Goal: Transaction & Acquisition: Purchase product/service

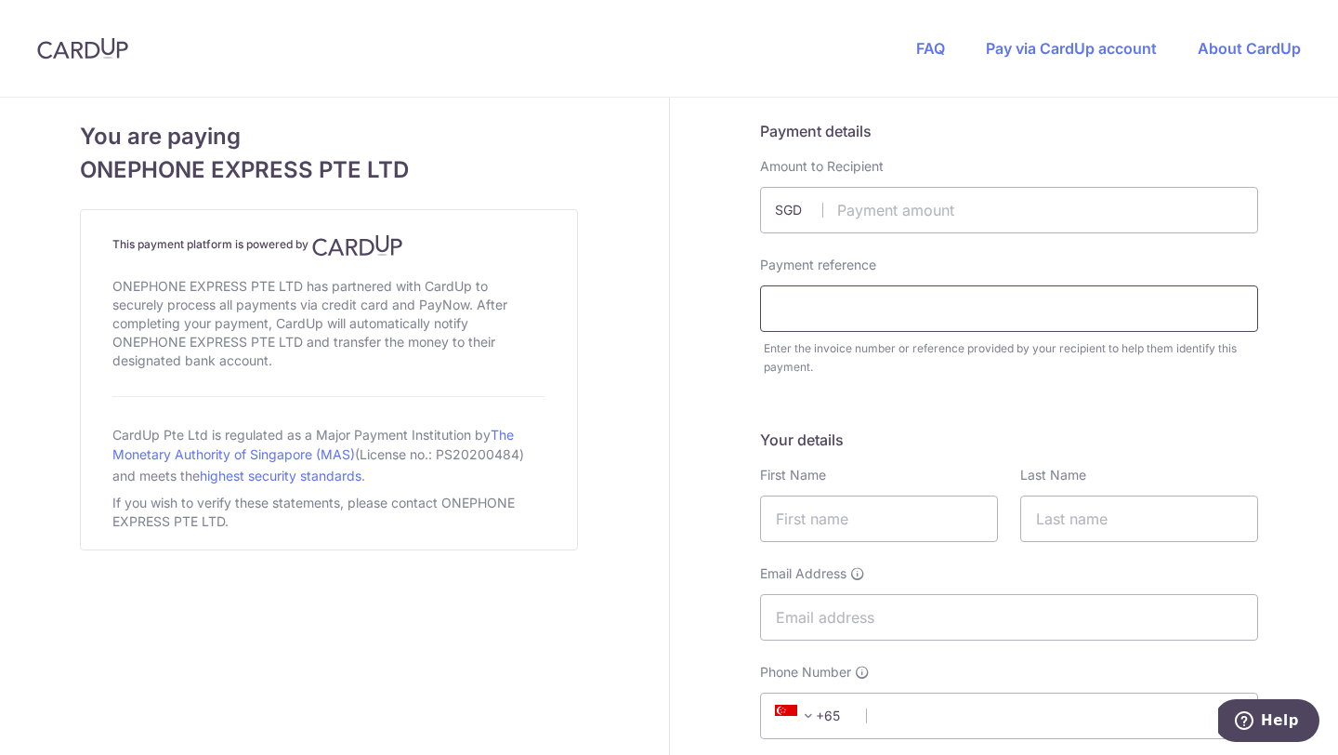
click at [847, 309] on input "text" at bounding box center [1009, 308] width 498 height 46
paste input "Order #34503"
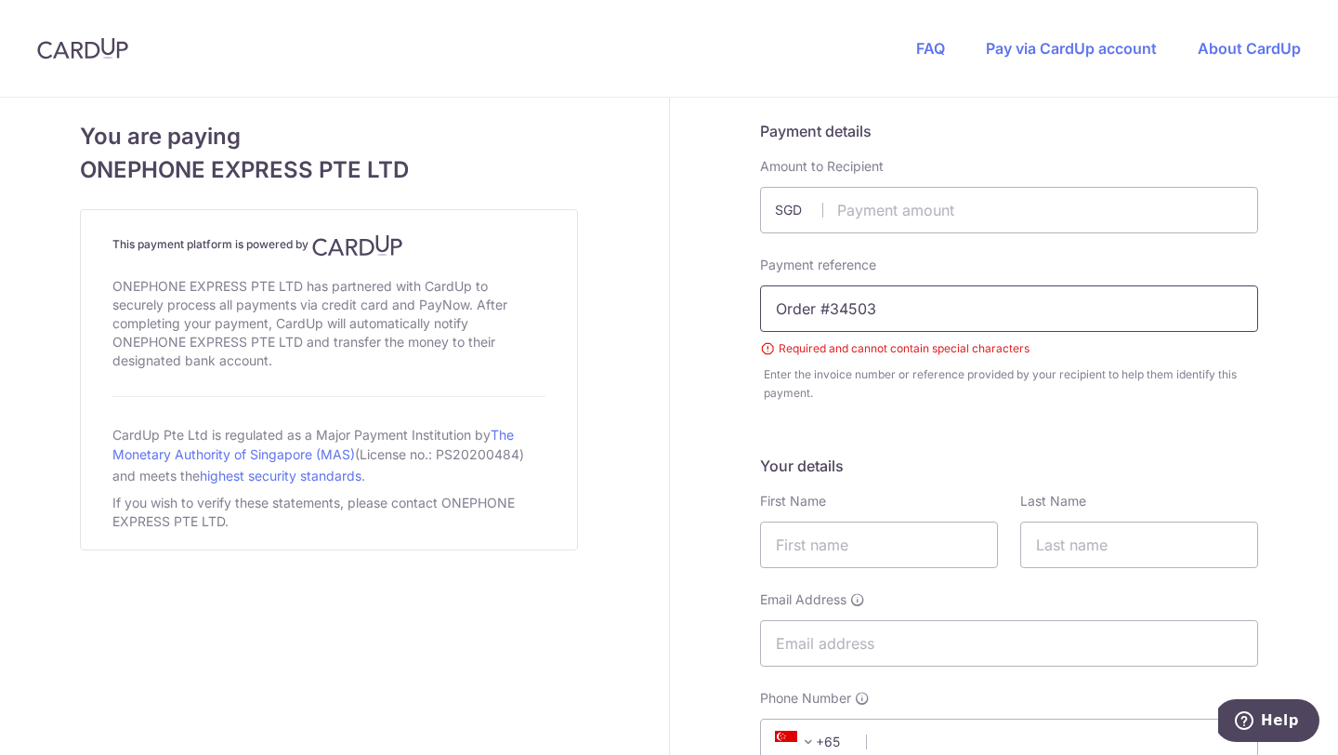
click at [829, 308] on input "Order #34503" at bounding box center [1009, 308] width 498 height 46
click at [791, 313] on input "#34503" at bounding box center [1009, 308] width 498 height 46
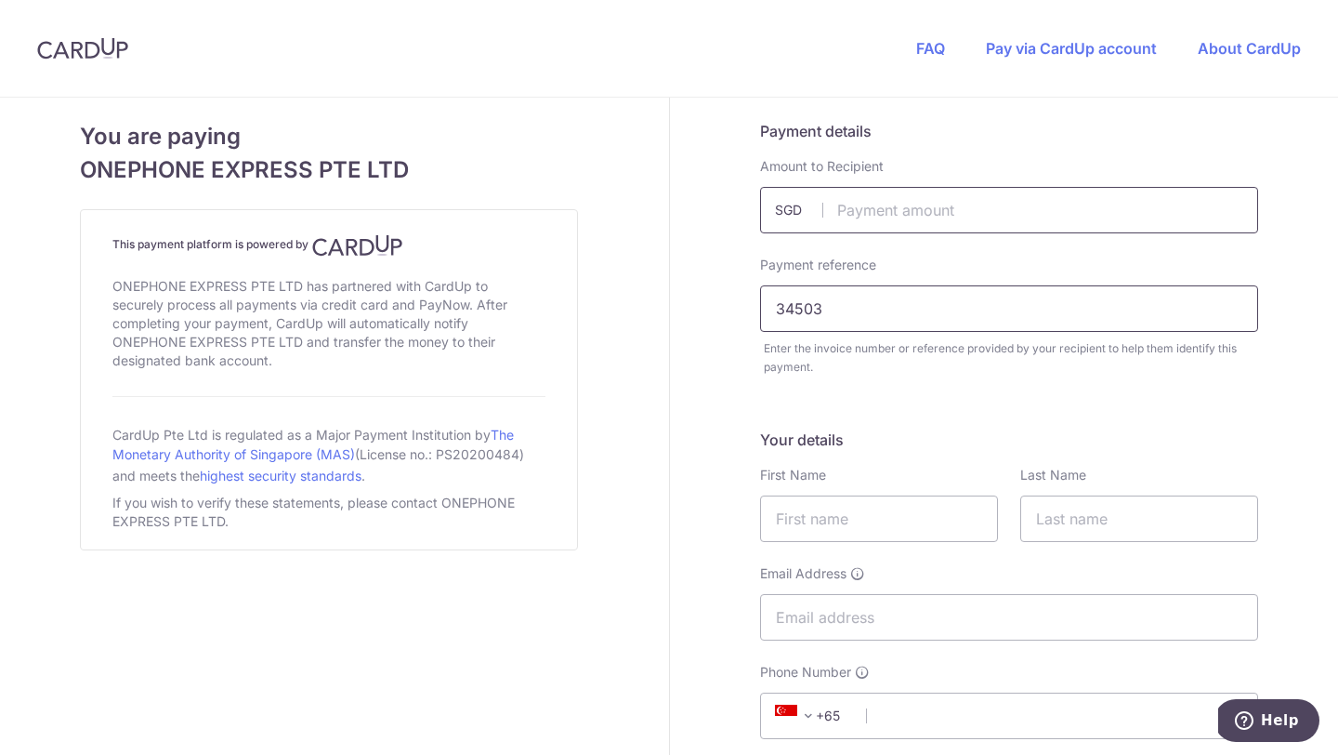
type input "34503"
click at [864, 215] on input "text" at bounding box center [1009, 210] width 498 height 46
type input "948.00"
click at [836, 527] on input "text" at bounding box center [879, 518] width 238 height 46
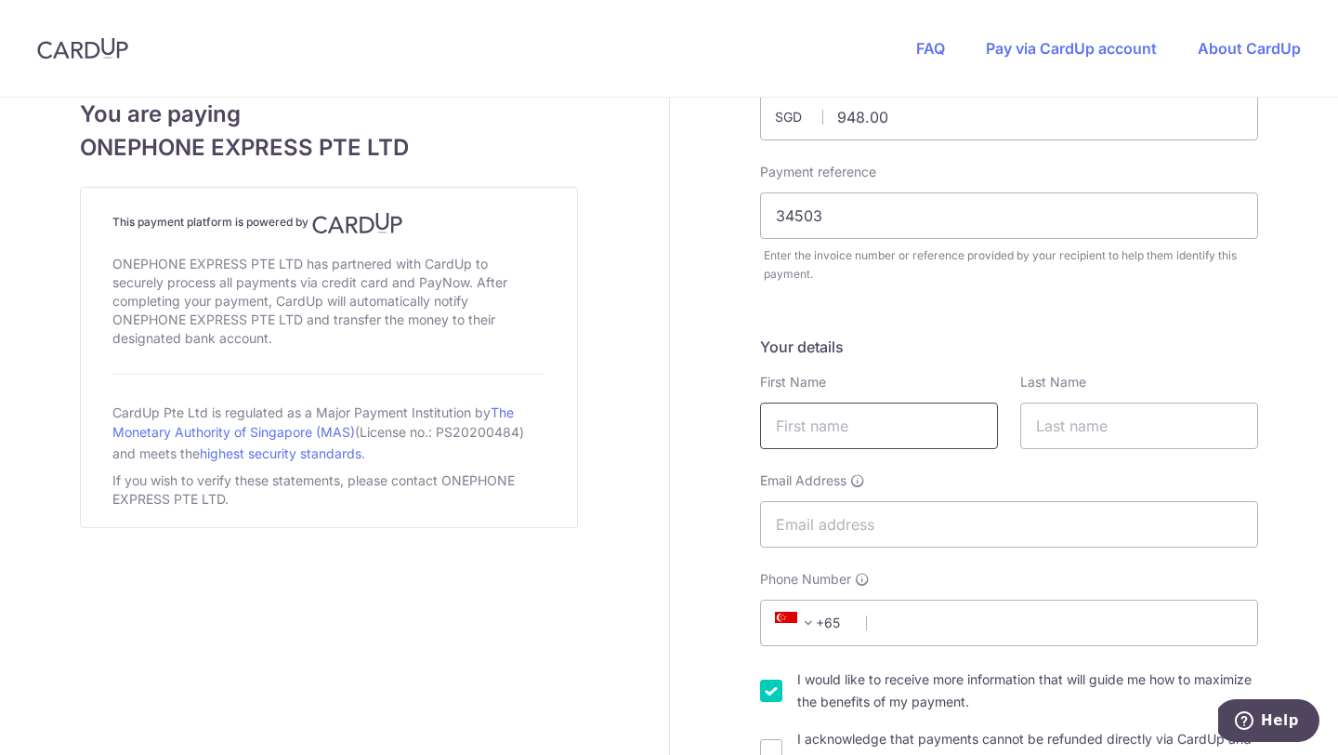
scroll to position [121, 0]
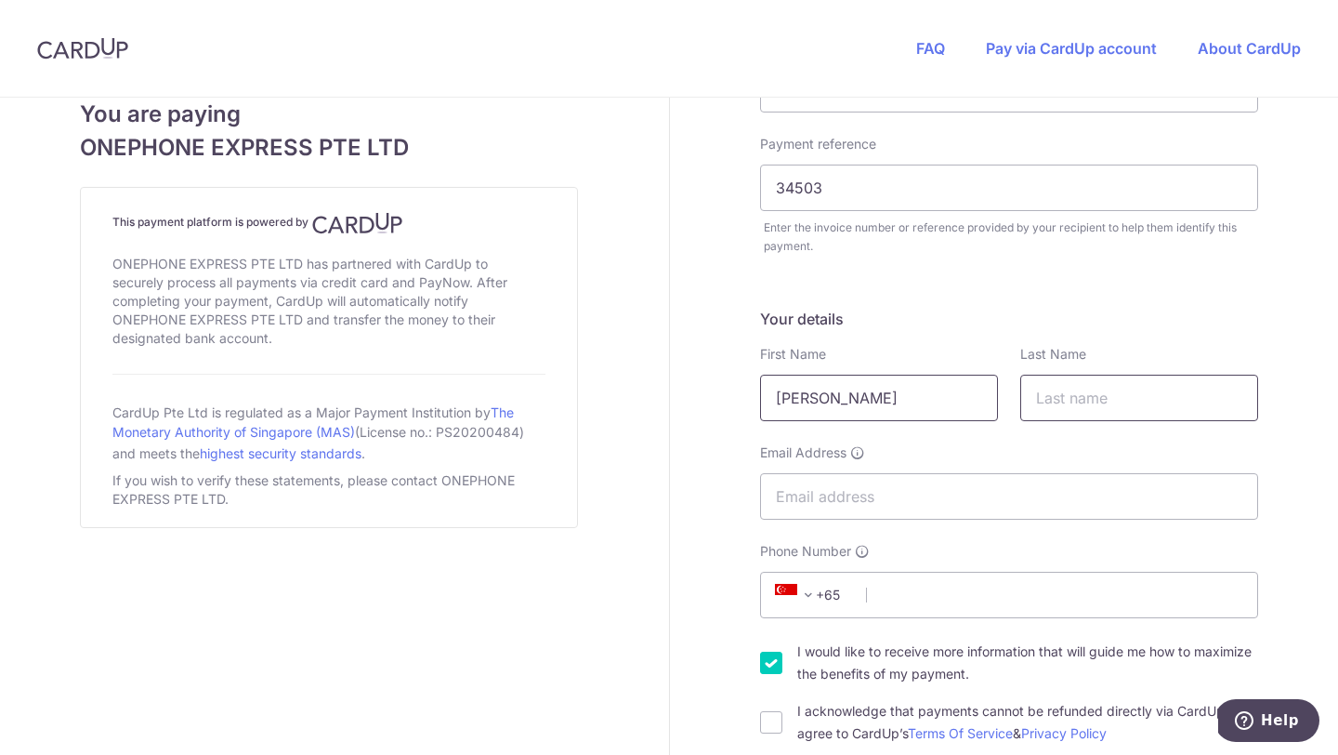
type input "[PERSON_NAME]"
click at [1090, 401] on input "text" at bounding box center [1139, 398] width 238 height 46
type input "[PERSON_NAME]"
click at [910, 496] on input "Email Address" at bounding box center [1009, 496] width 498 height 46
type input "[EMAIL_ADDRESS][DOMAIN_NAME]"
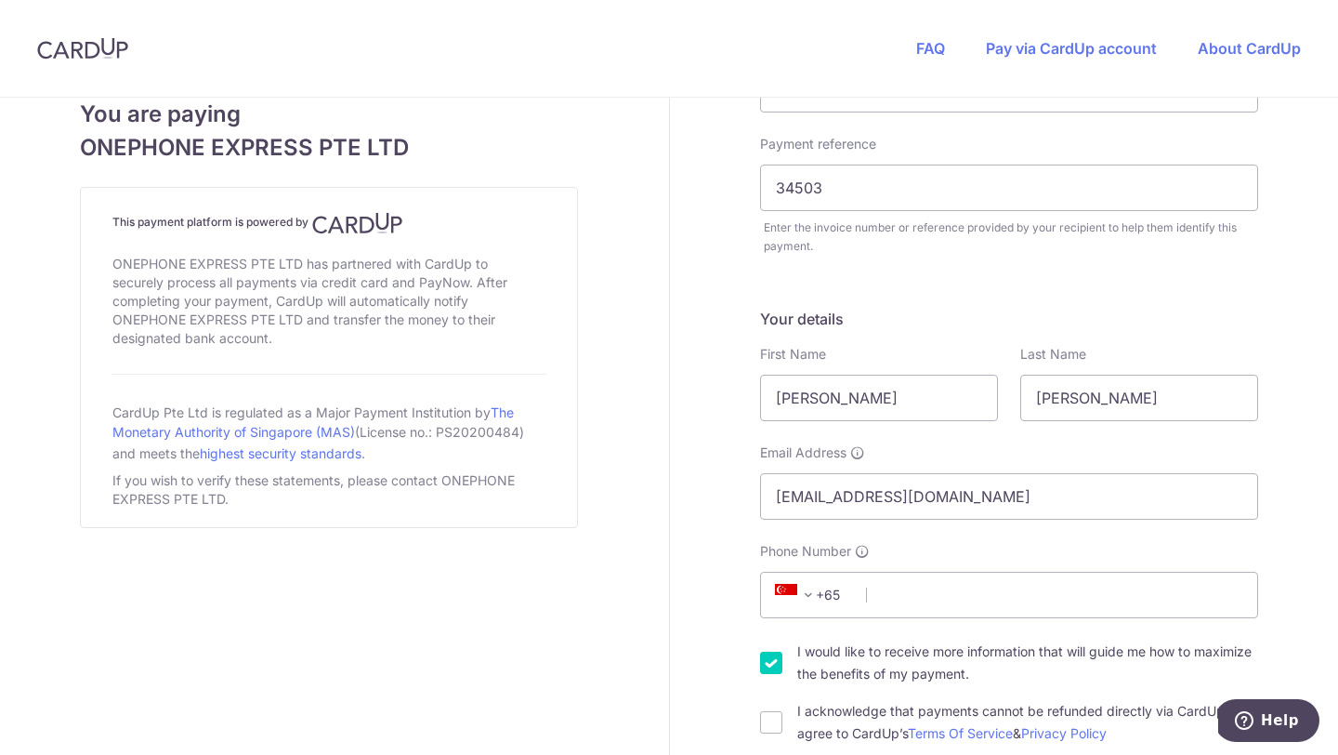
click at [904, 605] on input "Phone Number" at bounding box center [1009, 595] width 498 height 46
paste input "Order #34503"
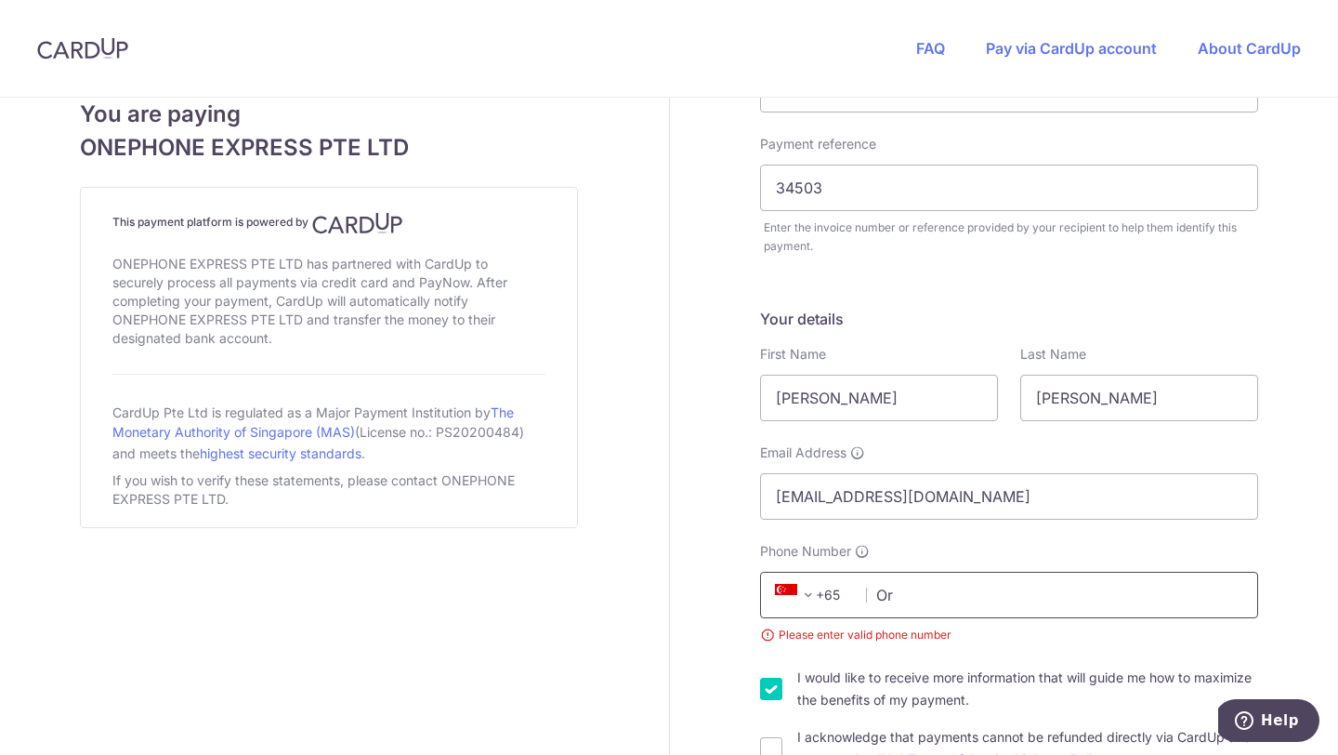
type input "O"
paste input "65 8617 9859"
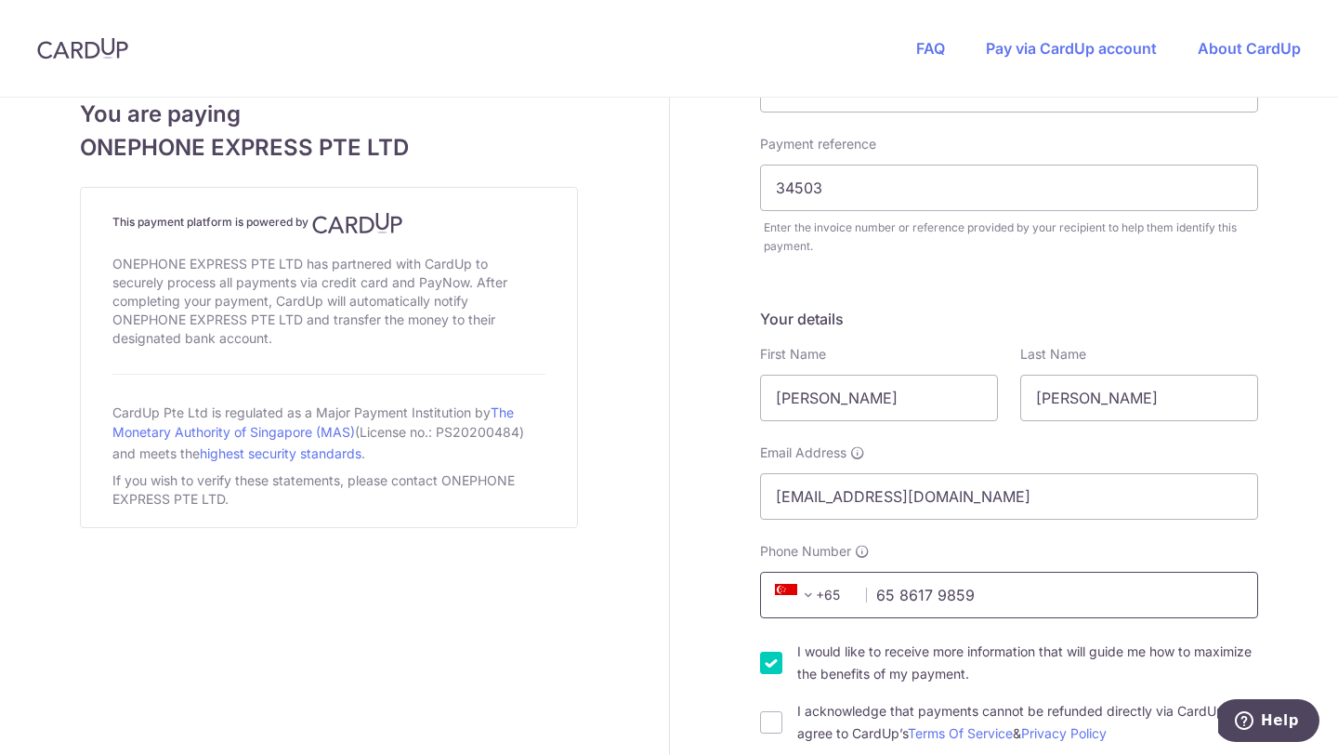
click at [900, 597] on input "65 8617 9859" at bounding box center [1009, 595] width 498 height 46
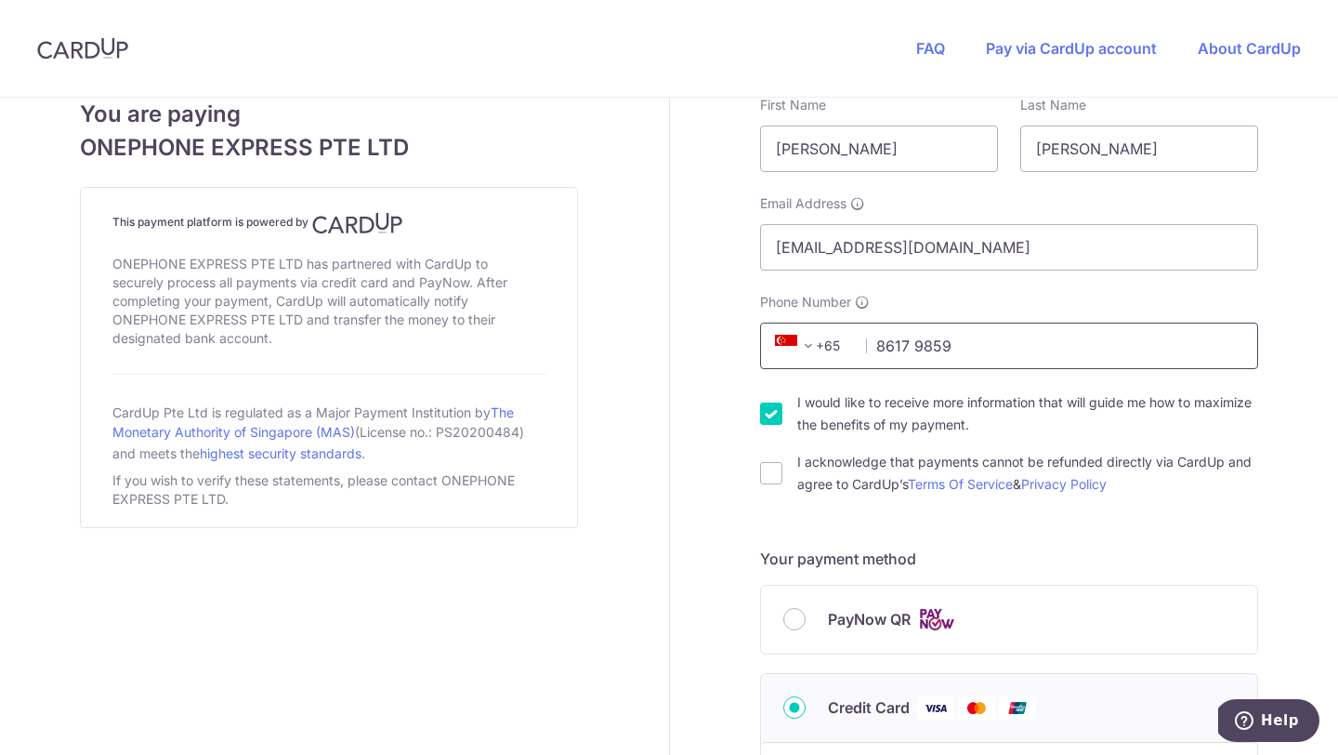
scroll to position [371, 0]
type input "8617 9859"
click at [771, 412] on input "I would like to receive more information that will guide me how to maximize the…" at bounding box center [771, 412] width 22 height 22
click at [770, 411] on input "I would like to receive more information that will guide me how to maximize the…" at bounding box center [771, 412] width 22 height 22
checkbox input "true"
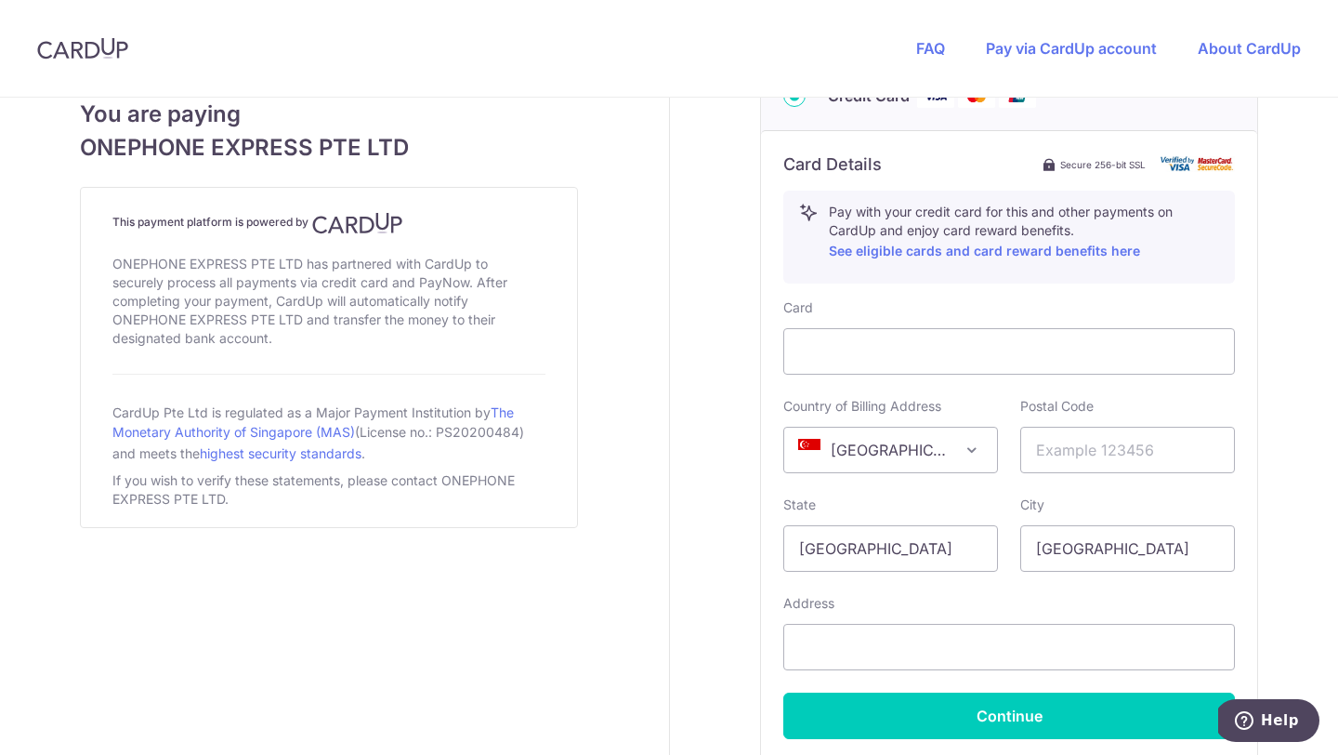
scroll to position [986, 0]
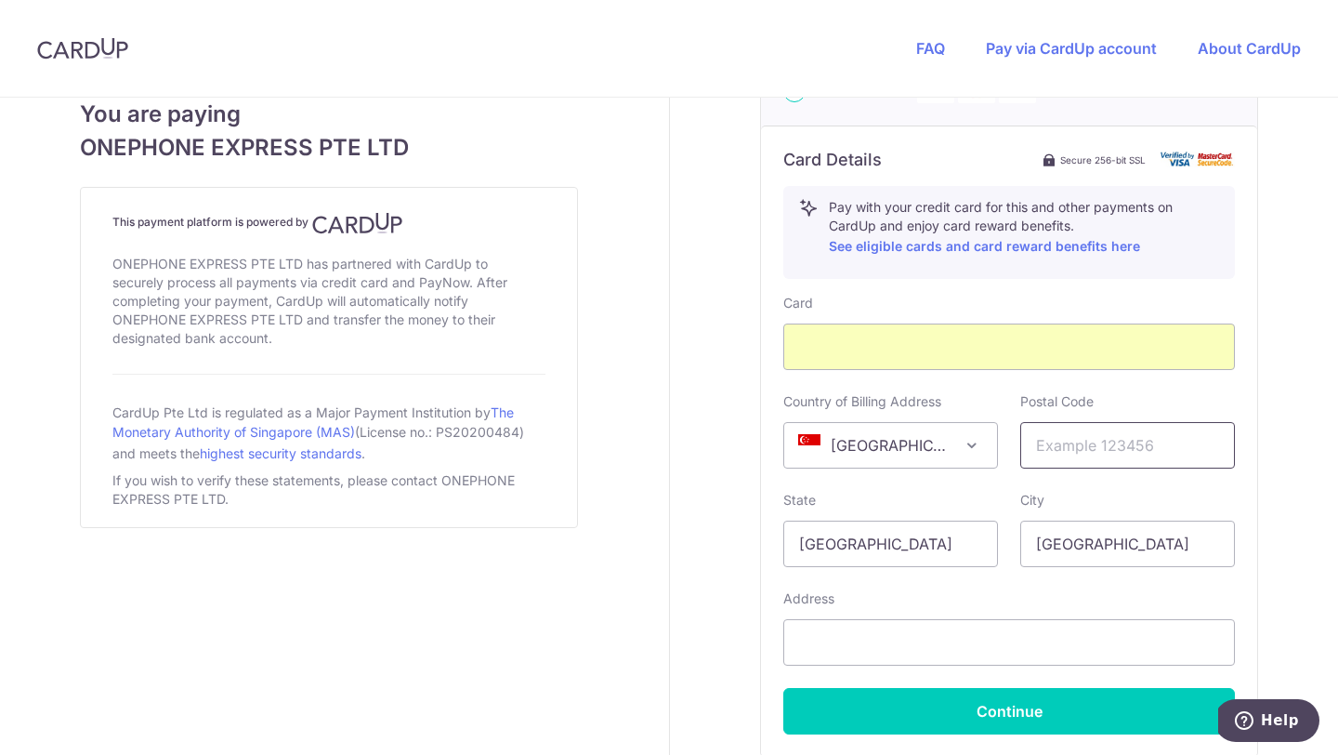
click at [1059, 446] on input "text" at bounding box center [1127, 445] width 215 height 46
type input "80361"
type input "[GEOGRAPHIC_DATA][PERSON_NAME]. [STREET_ADDRESS] [GEOGRAPHIC_DATA], [GEOGRAPHIC…"
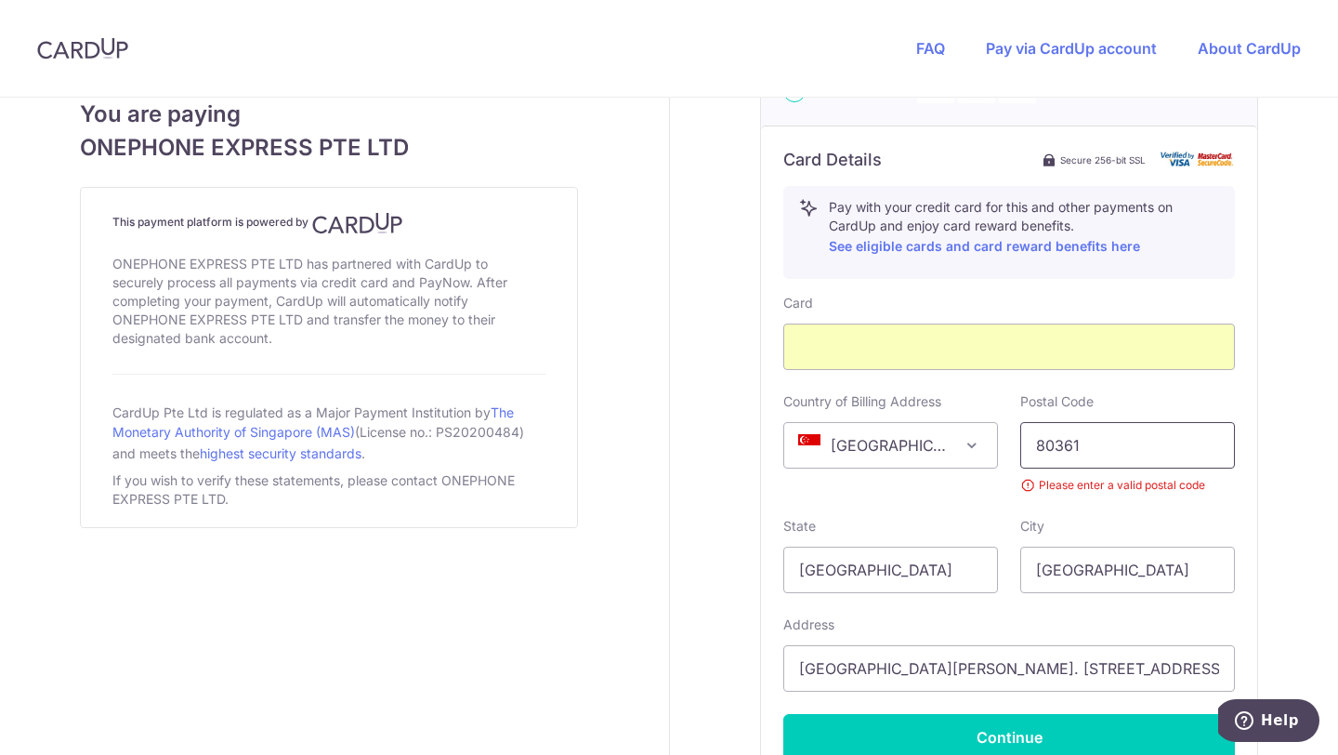
click at [1105, 453] on input "80361" at bounding box center [1127, 445] width 215 height 46
type input "8"
paste input "048423"
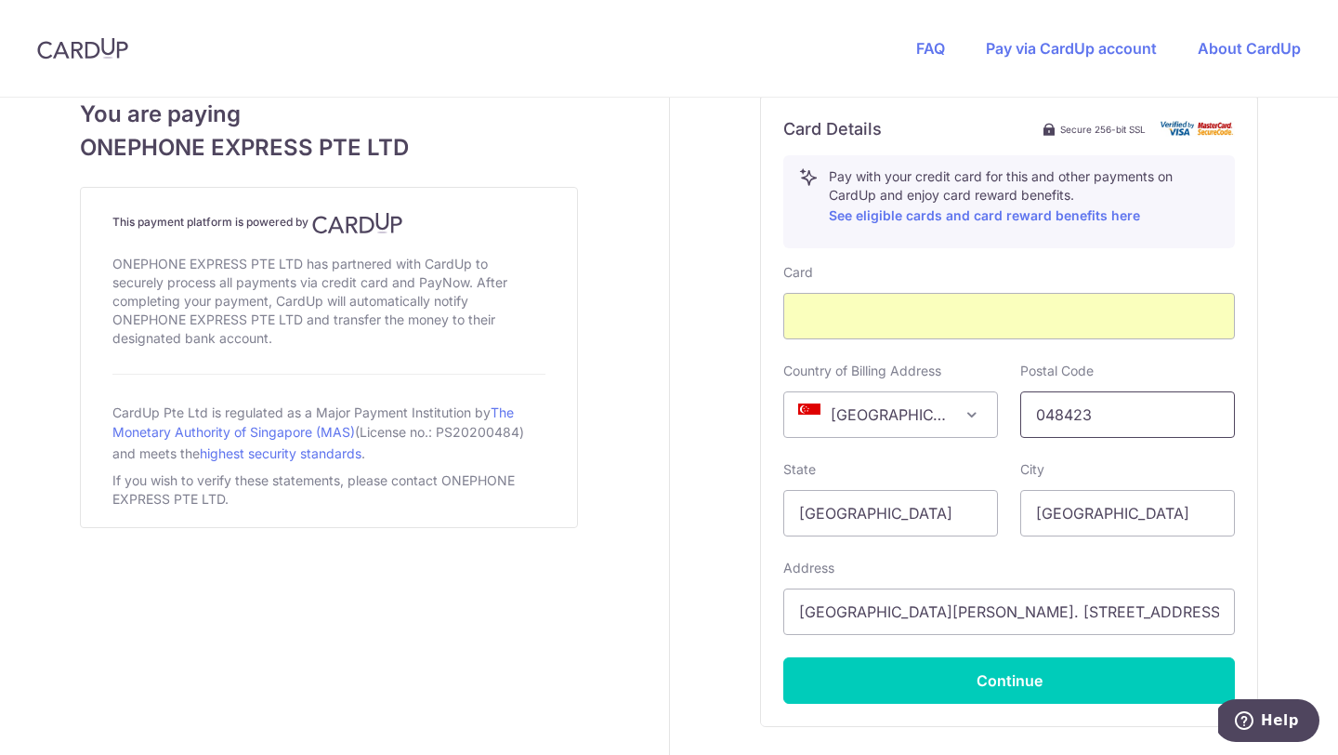
scroll to position [1019, 0]
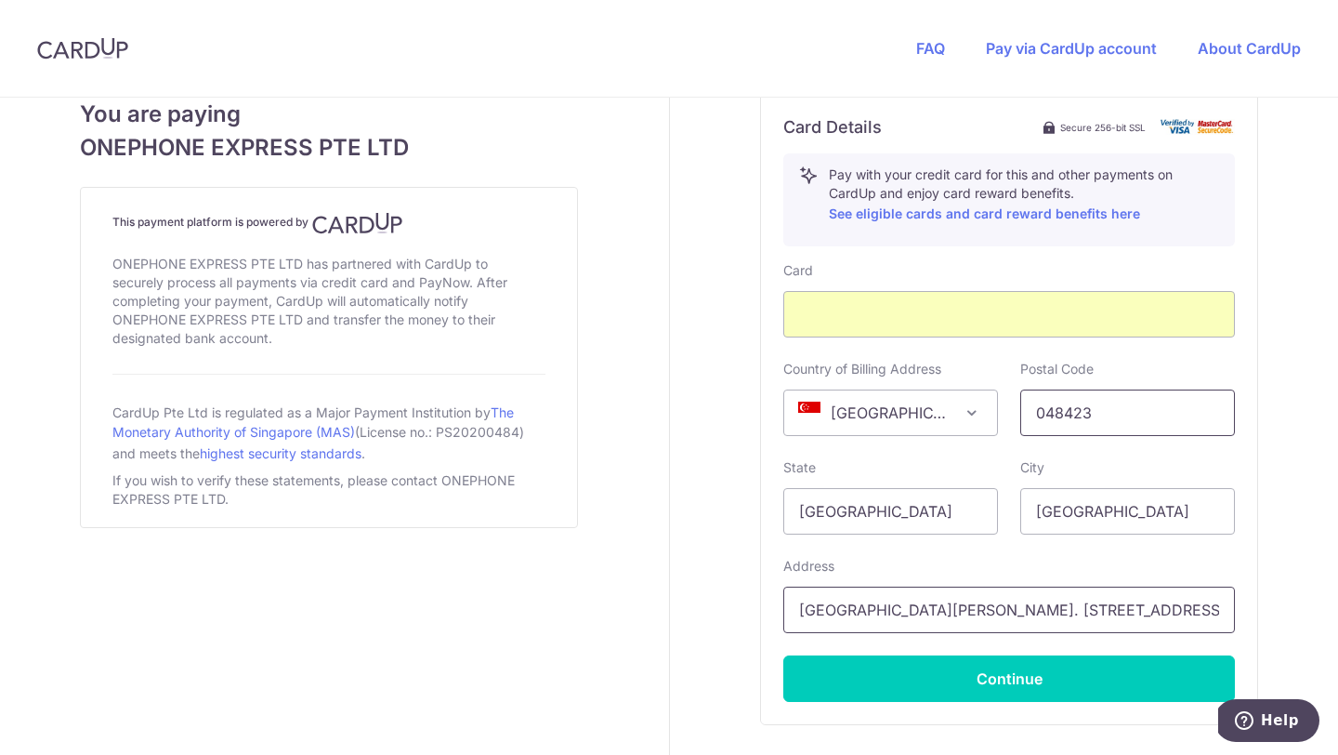
type input "048423"
click at [813, 602] on input "[GEOGRAPHIC_DATA][PERSON_NAME]. [STREET_ADDRESS] [GEOGRAPHIC_DATA], [GEOGRAPHIC…" at bounding box center [1009, 609] width 452 height 46
click at [803, 605] on input "[GEOGRAPHIC_DATA][PERSON_NAME]. [STREET_ADDRESS] [GEOGRAPHIC_DATA], [GEOGRAPHIC…" at bounding box center [1009, 609] width 452 height 46
click at [893, 620] on input "[GEOGRAPHIC_DATA][PERSON_NAME]. [STREET_ADDRESS] [GEOGRAPHIC_DATA], [GEOGRAPHIC…" at bounding box center [1009, 609] width 452 height 46
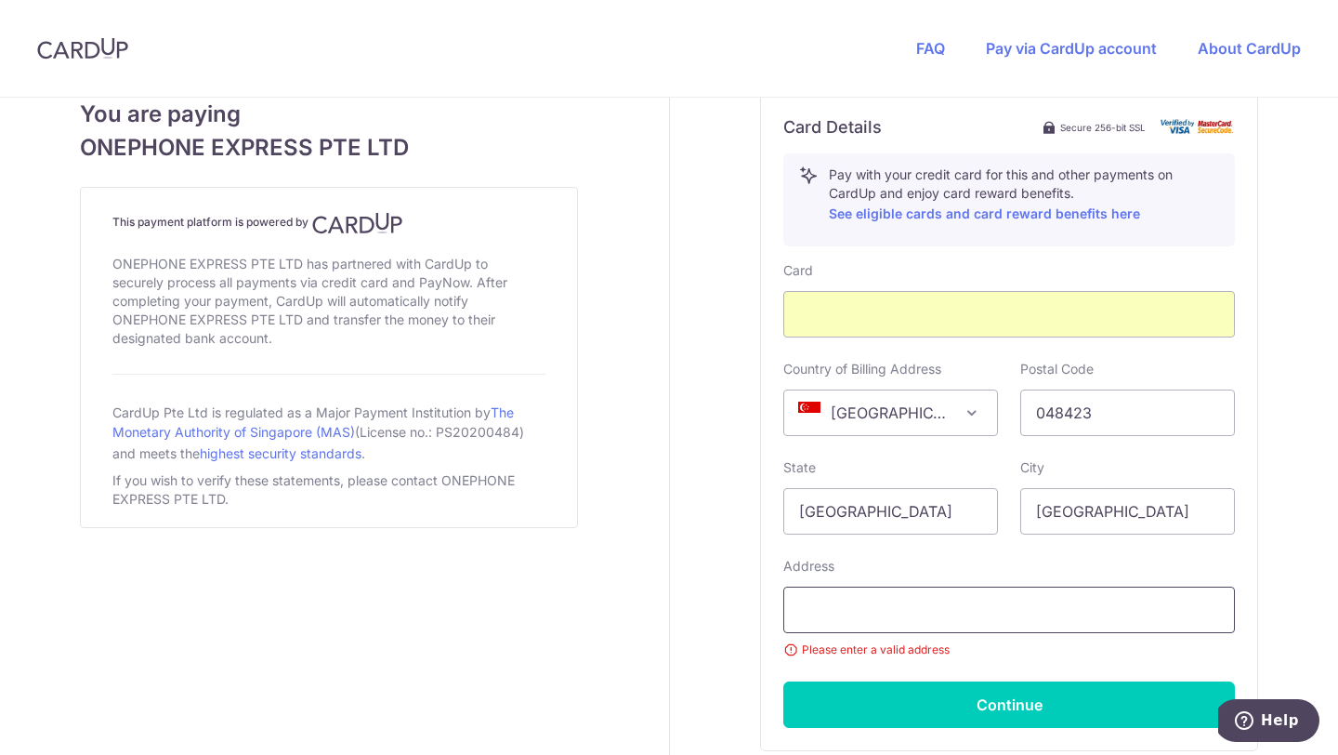
click at [848, 616] on input "text" at bounding box center [1009, 609] width 452 height 46
paste input "[STREET_ADDRESS]"
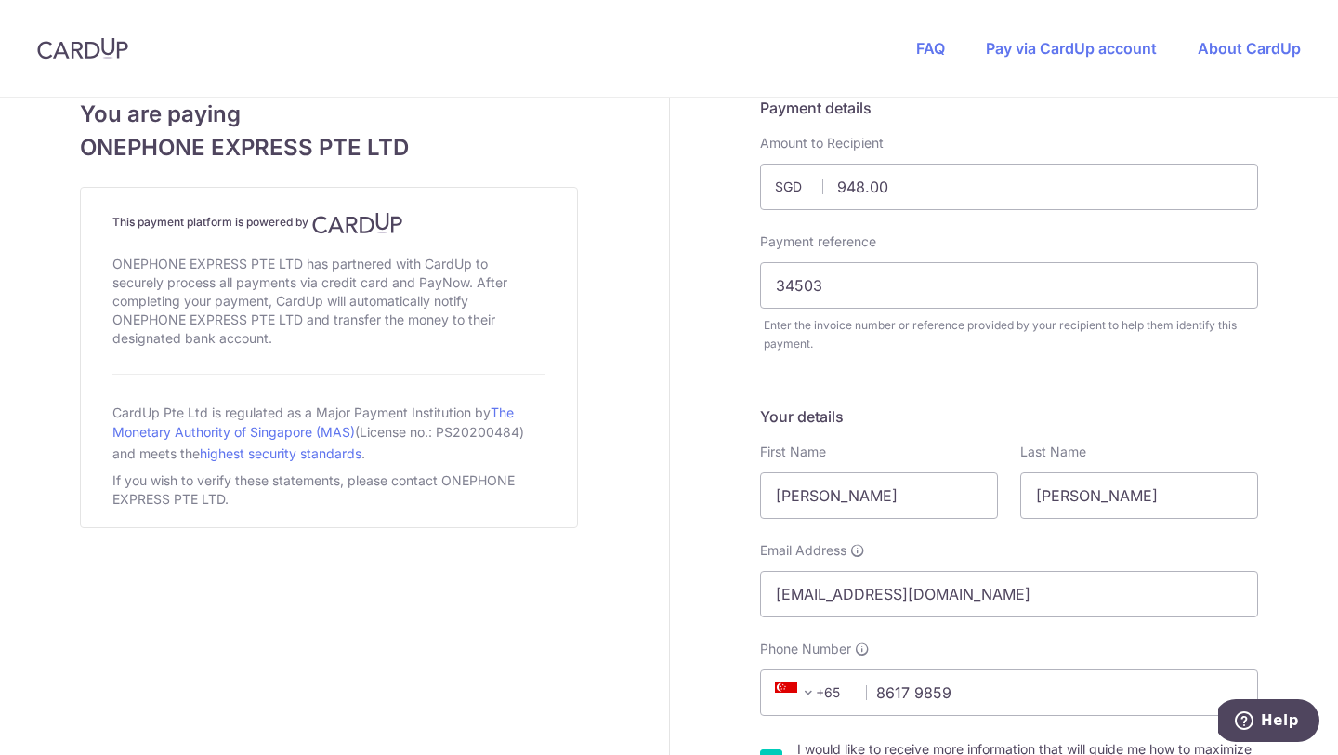
scroll to position [24, 0]
type input "[STREET_ADDRESS]"
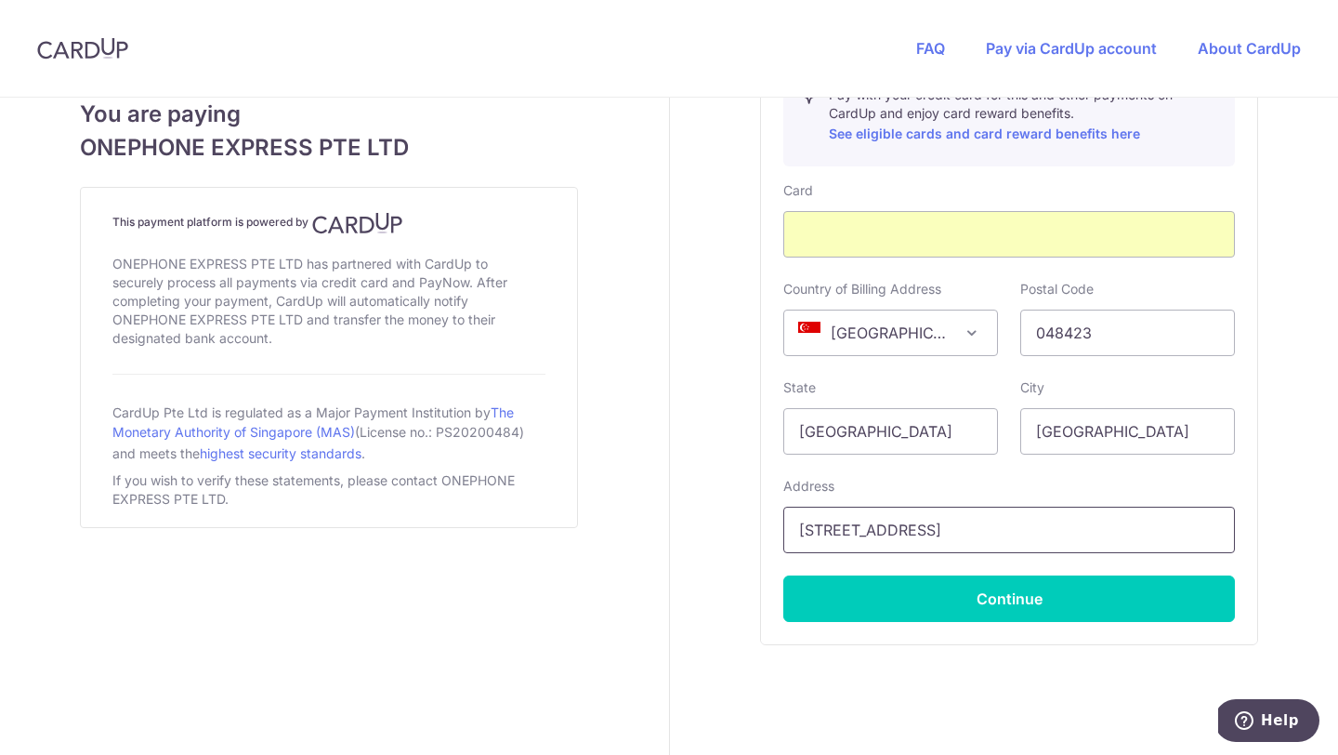
scroll to position [1146, 0]
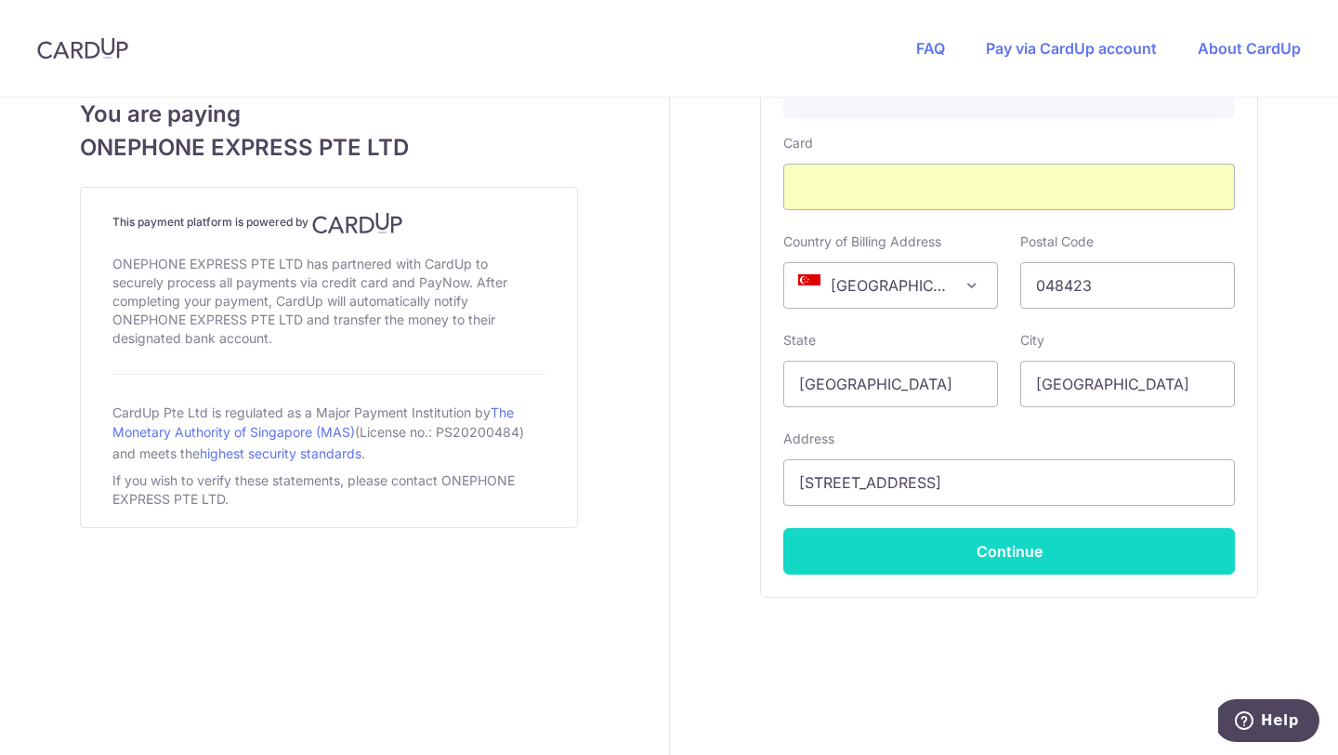
click at [934, 548] on button "Continue" at bounding box center [1009, 551] width 452 height 46
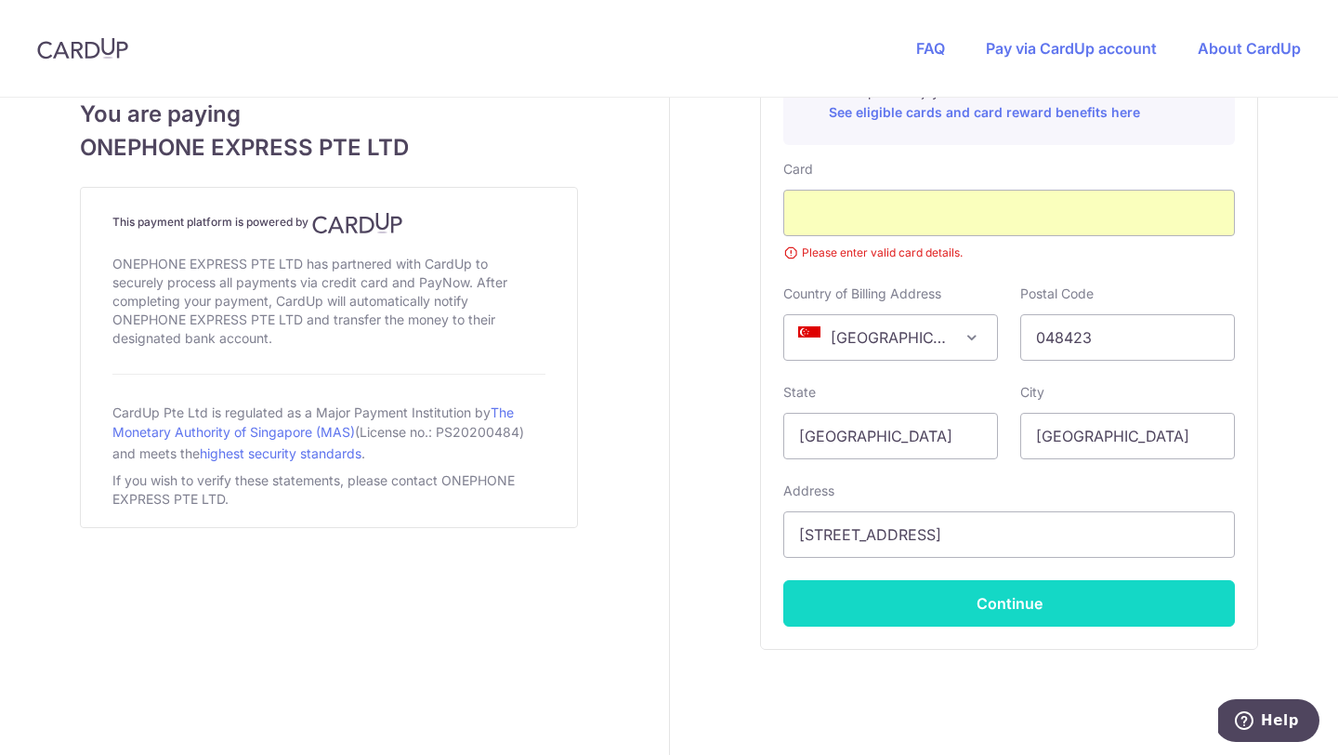
scroll to position [416, 0]
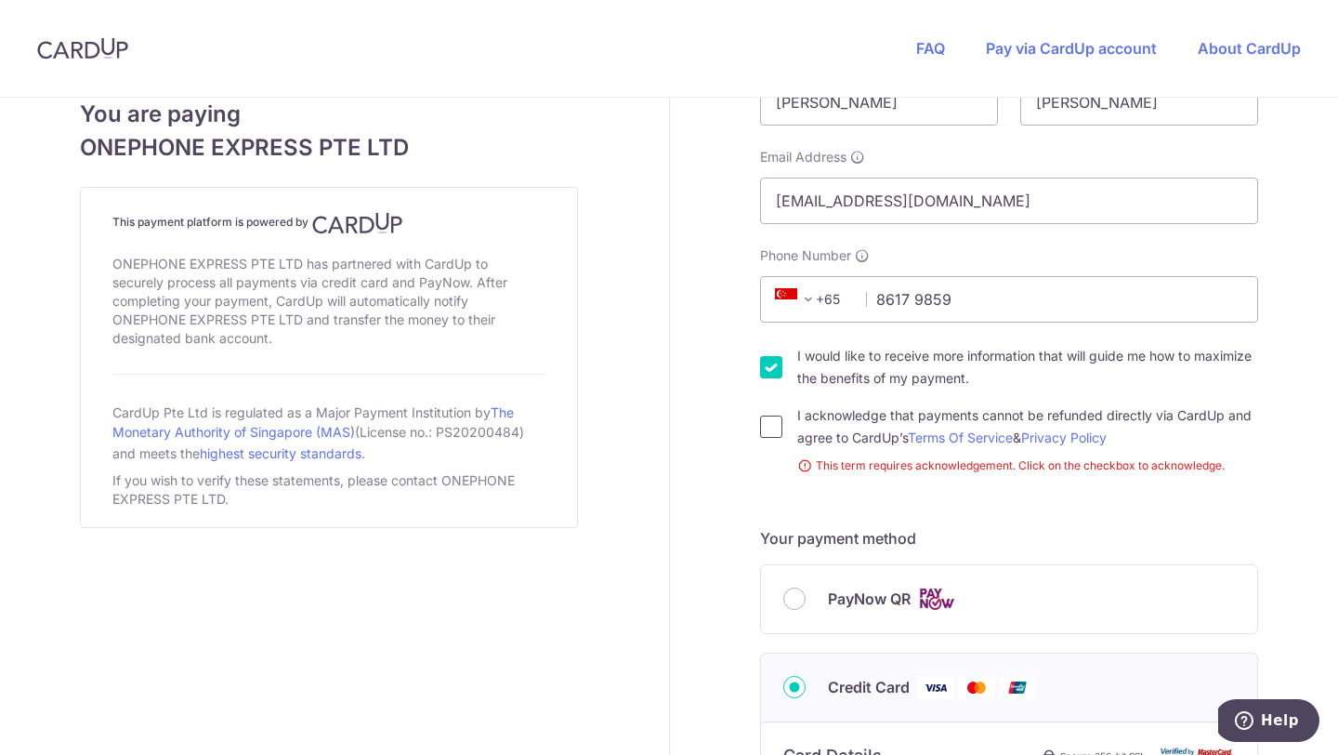
click at [773, 427] on input "I acknowledge that payments cannot be refunded directly via CardUp and agree to…" at bounding box center [771, 426] width 22 height 22
checkbox input "true"
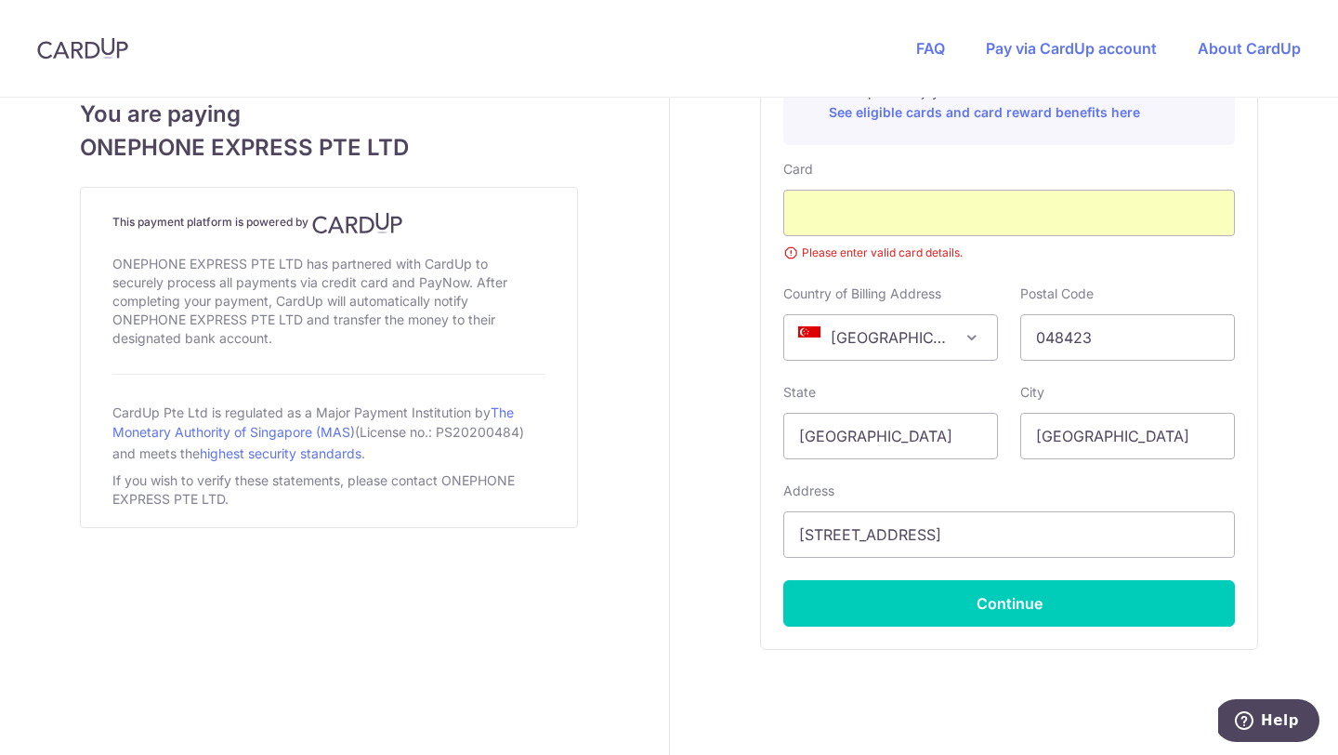
scroll to position [1172, 0]
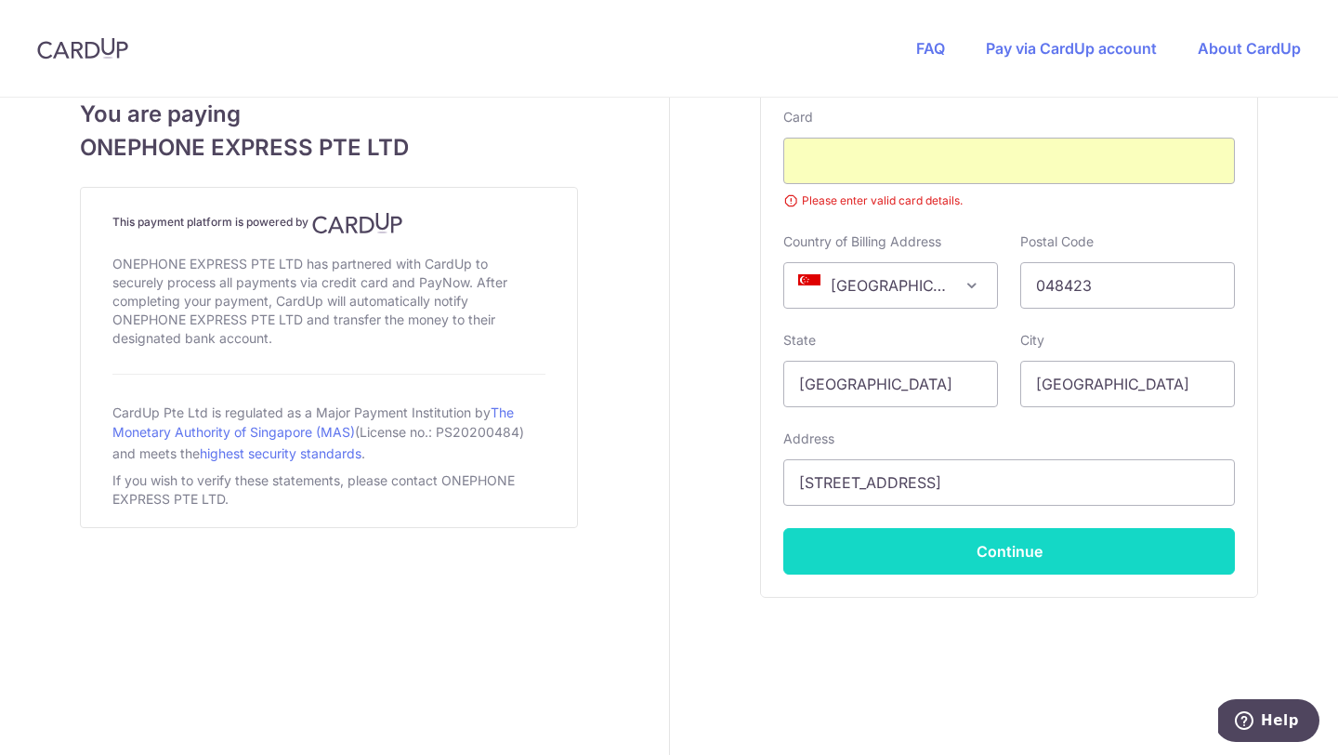
click at [871, 552] on button "Continue" at bounding box center [1009, 551] width 452 height 46
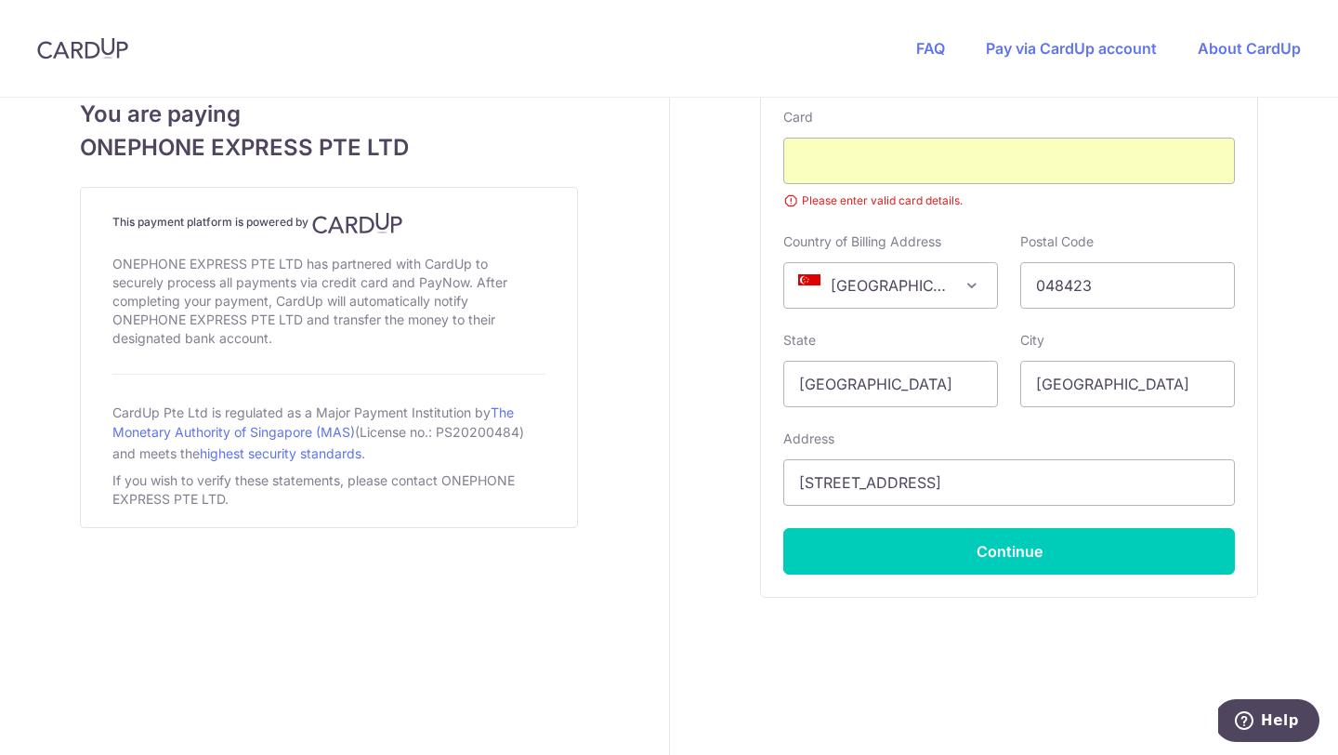
scroll to position [1146, 0]
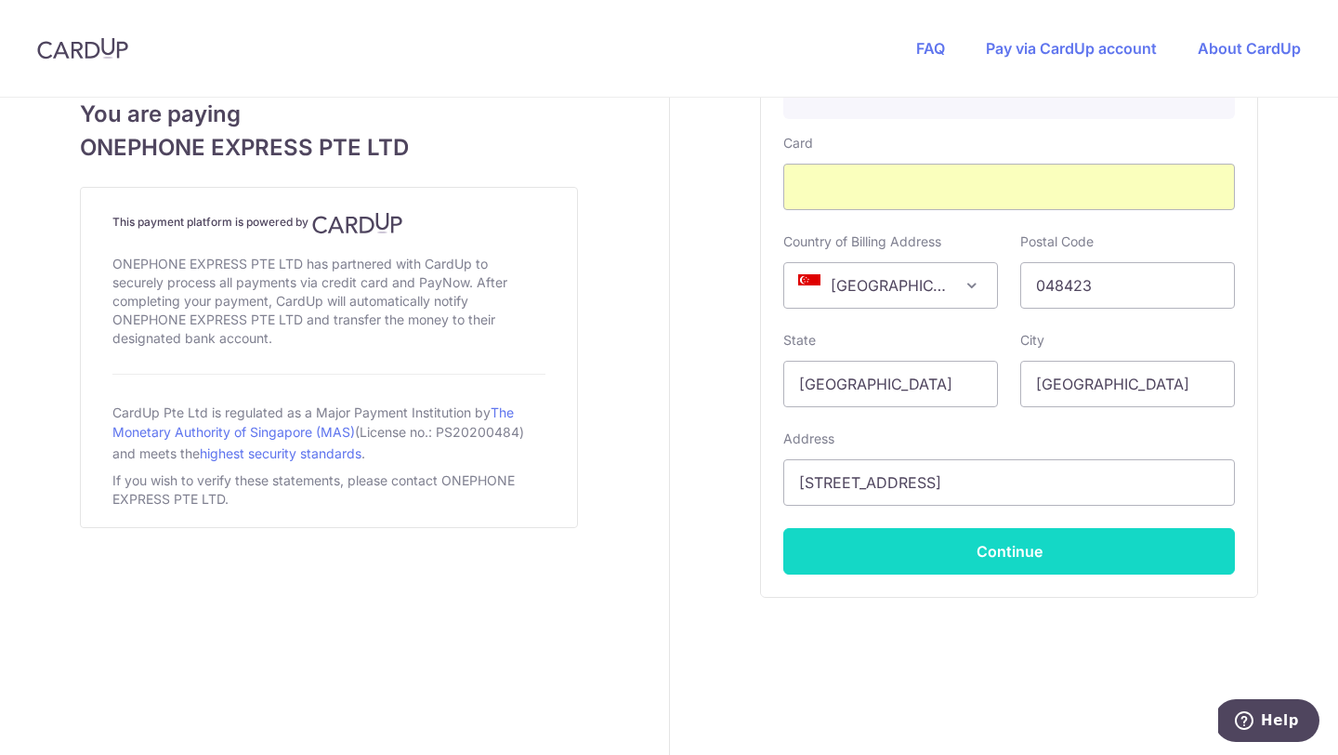
click at [906, 566] on button "Continue" at bounding box center [1009, 551] width 452 height 46
type input "**** 9458"
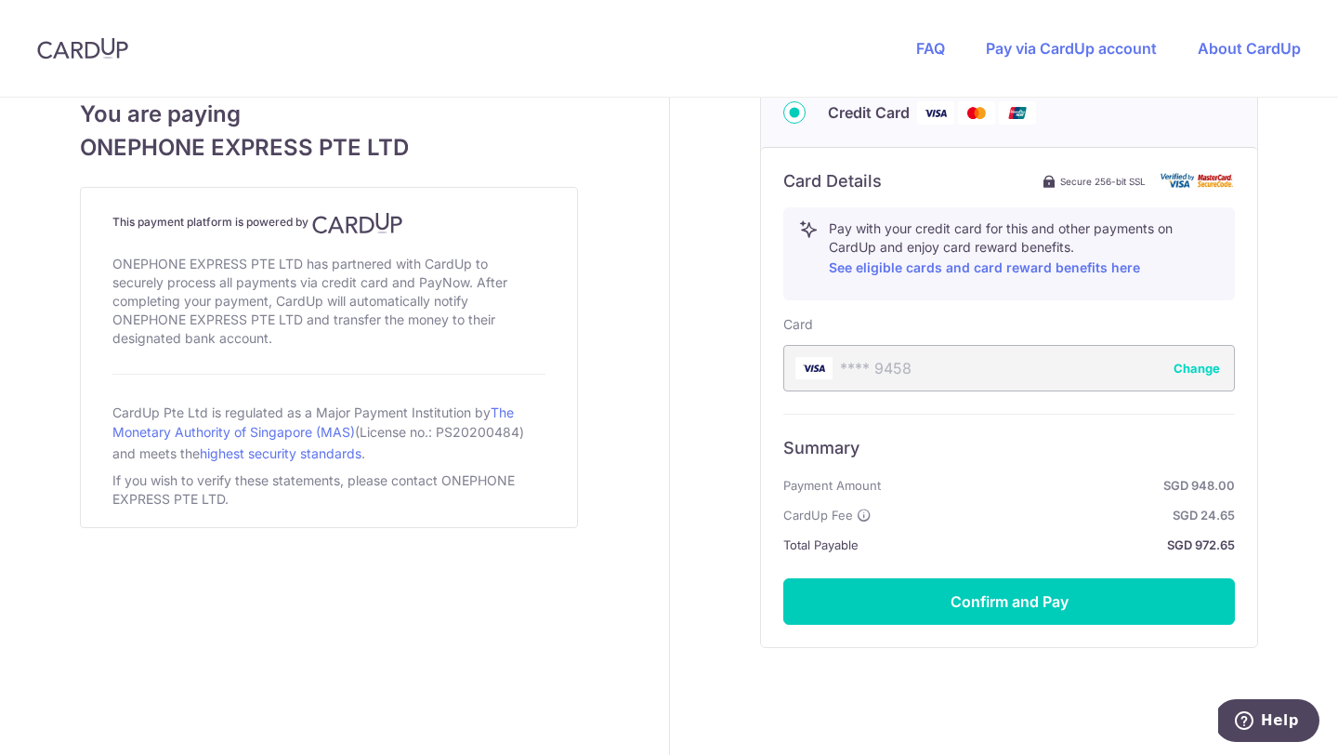
scroll to position [976, 0]
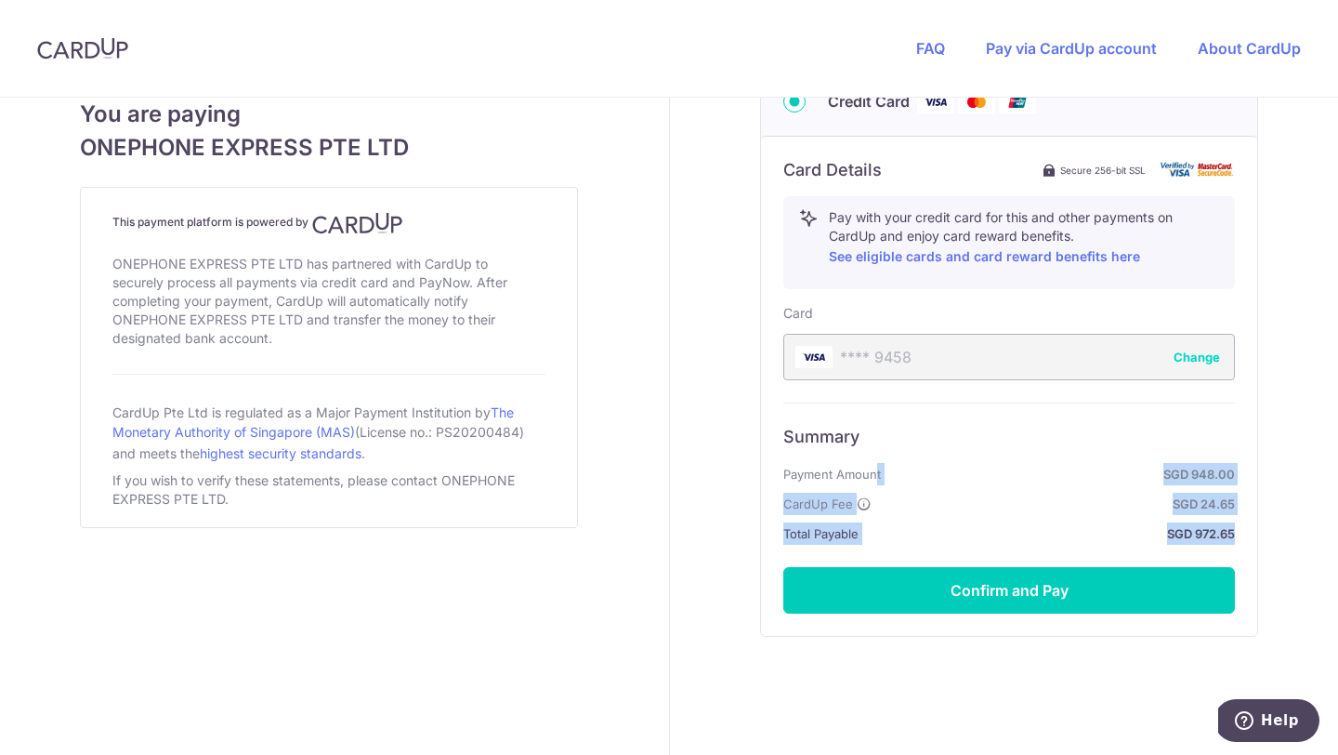
drag, startPoint x: 1237, startPoint y: 534, endPoint x: 740, endPoint y: 468, distance: 501.6
copy ul "Payment Amount SGD 948.00 CardUp Fee SGD 24.65 Total Payable SGD 972.65"
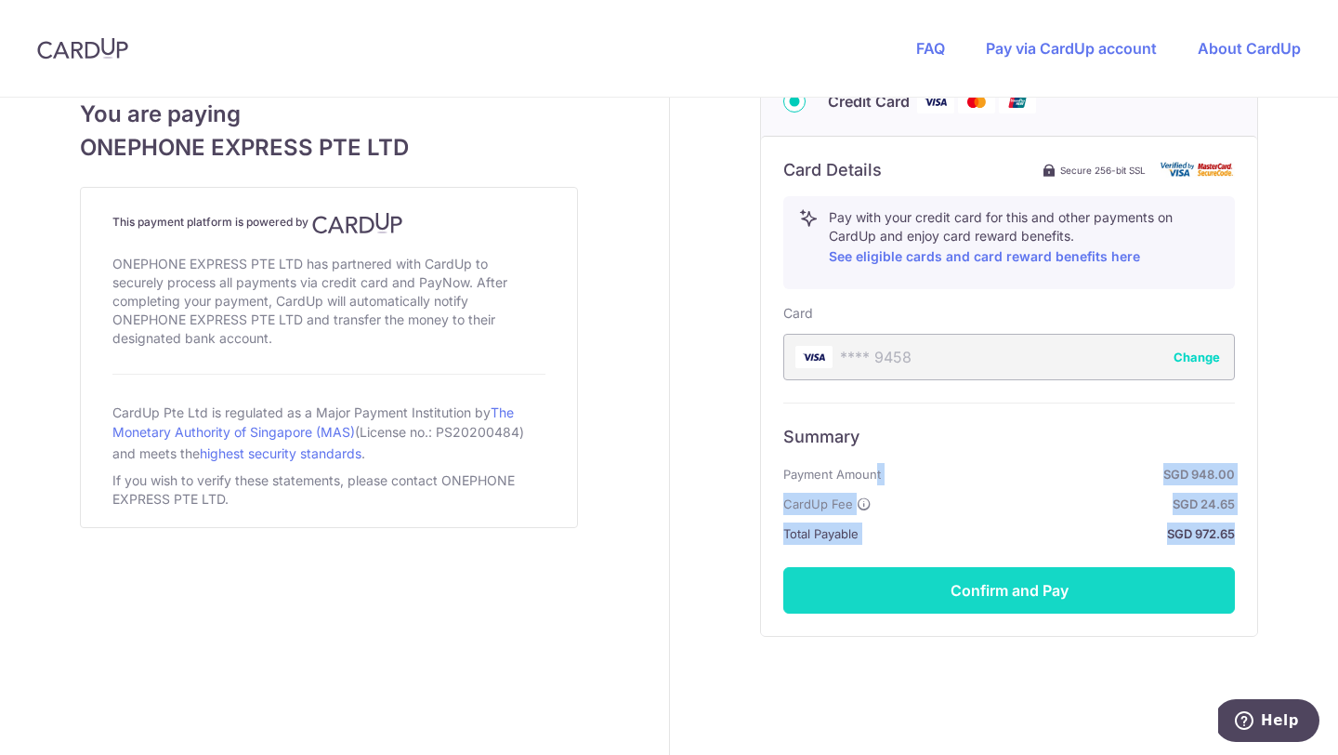
click at [985, 585] on button "Confirm and Pay" at bounding box center [1009, 590] width 452 height 46
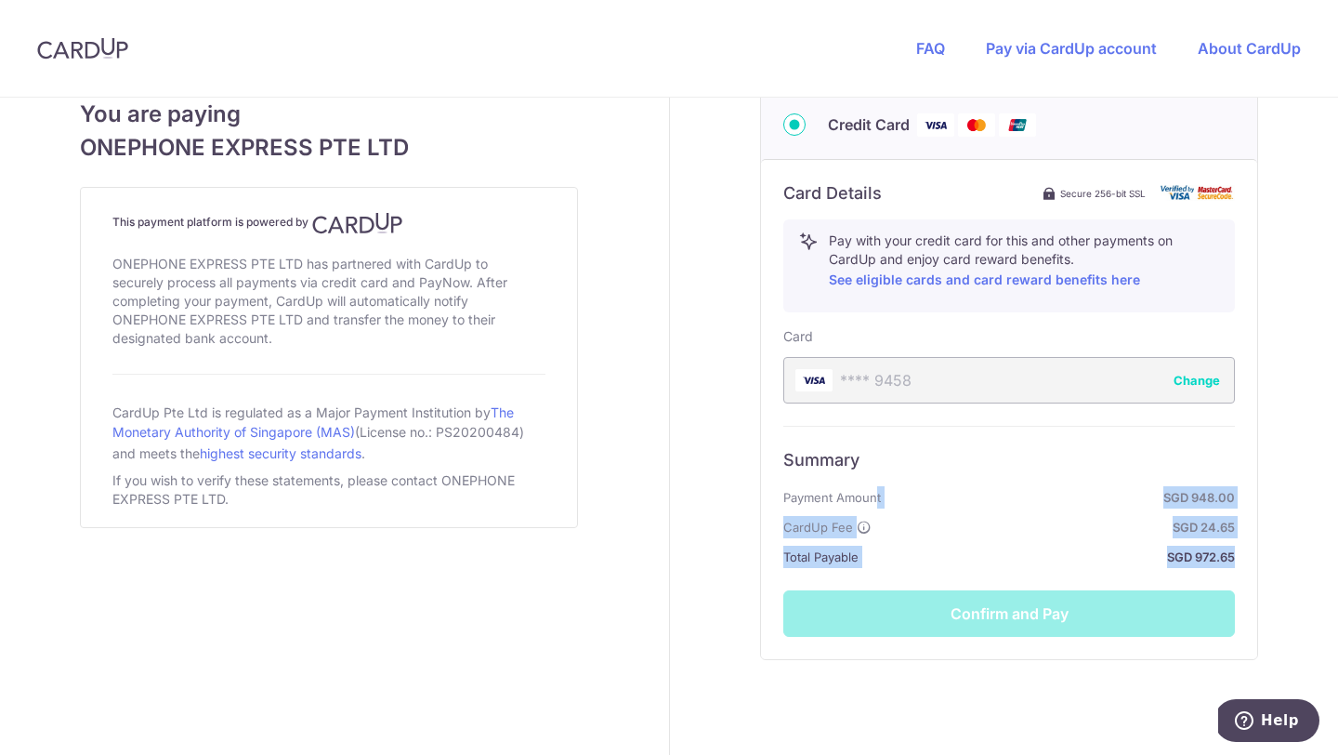
scroll to position [1015, 0]
